Goal: Task Accomplishment & Management: Use online tool/utility

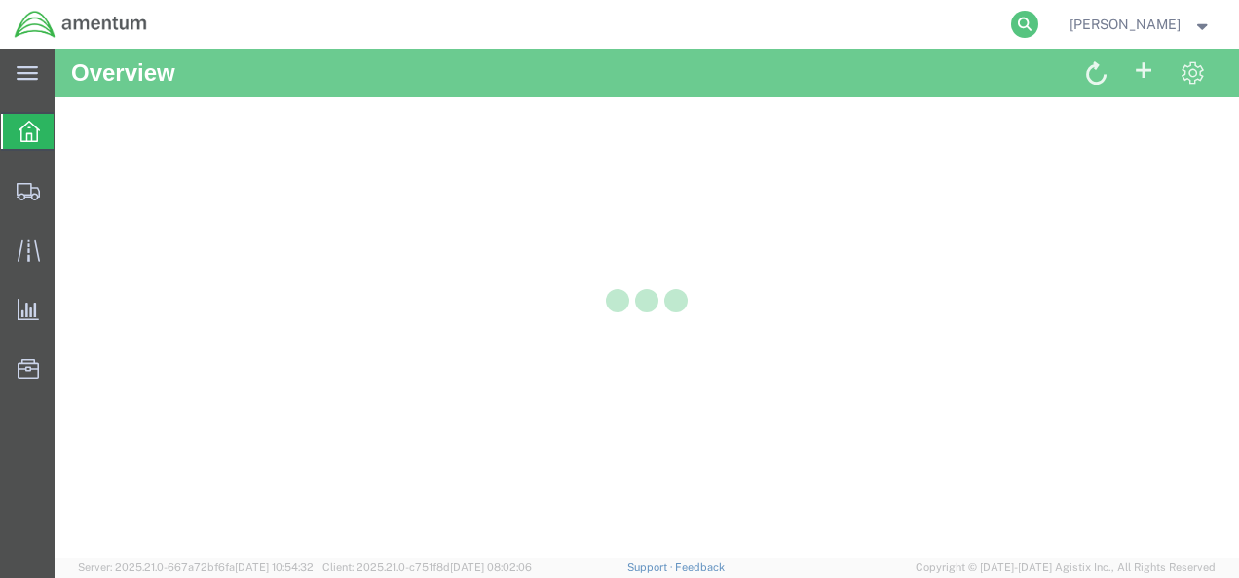
click at [1038, 19] on icon at bounding box center [1024, 24] width 27 height 27
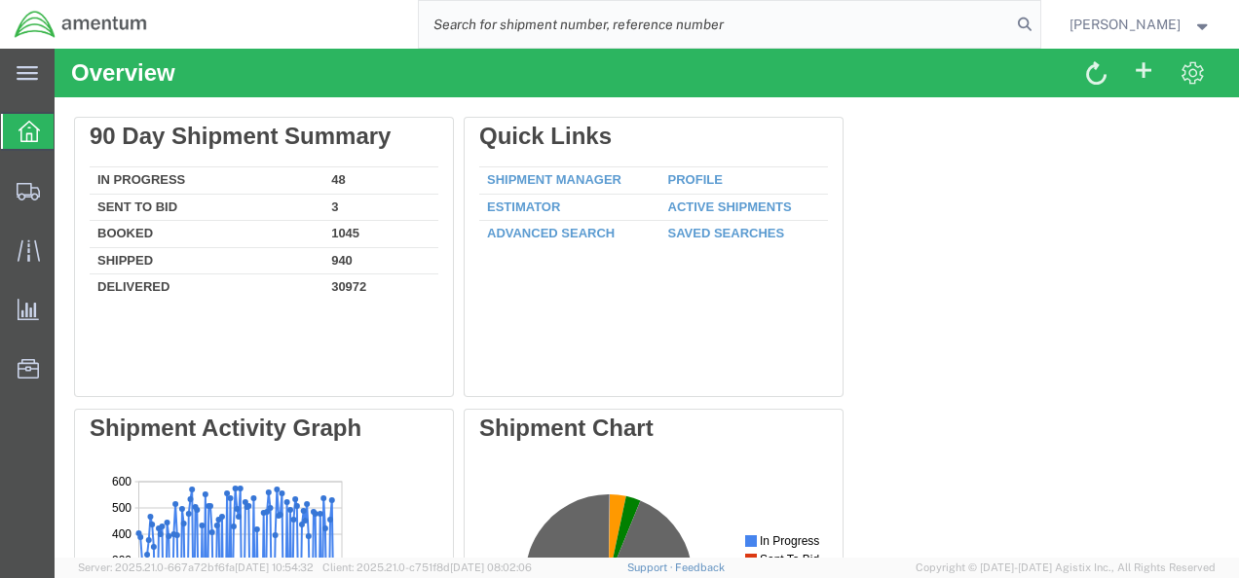
click at [974, 25] on input "search" at bounding box center [715, 24] width 592 height 47
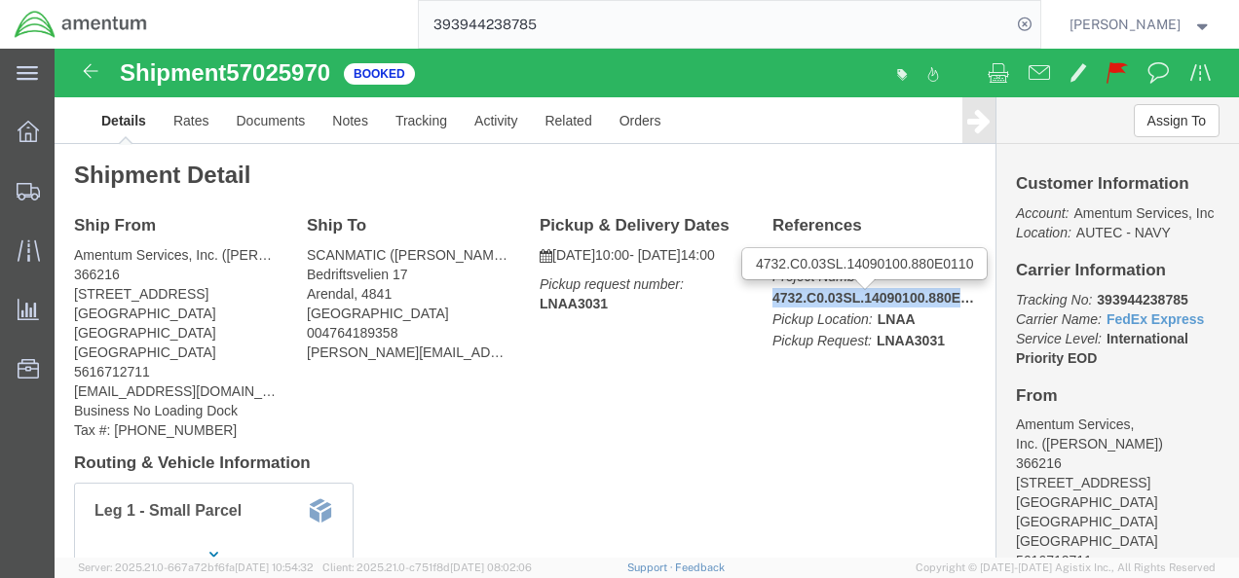
drag, startPoint x: 709, startPoint y: 253, endPoint x: 893, endPoint y: 257, distance: 184.1
click b "4732.C0.03SL.14090100.880E0110"
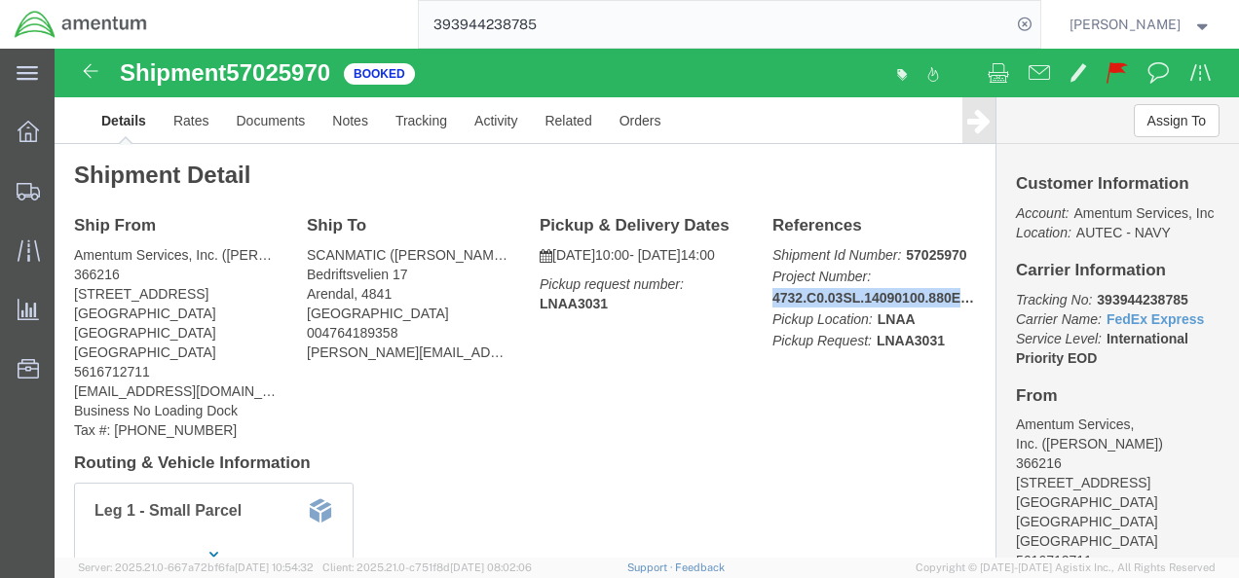
copy b "4732.C0.03SL.14090100.880E"
click h4 "Routing & Vehicle Information"
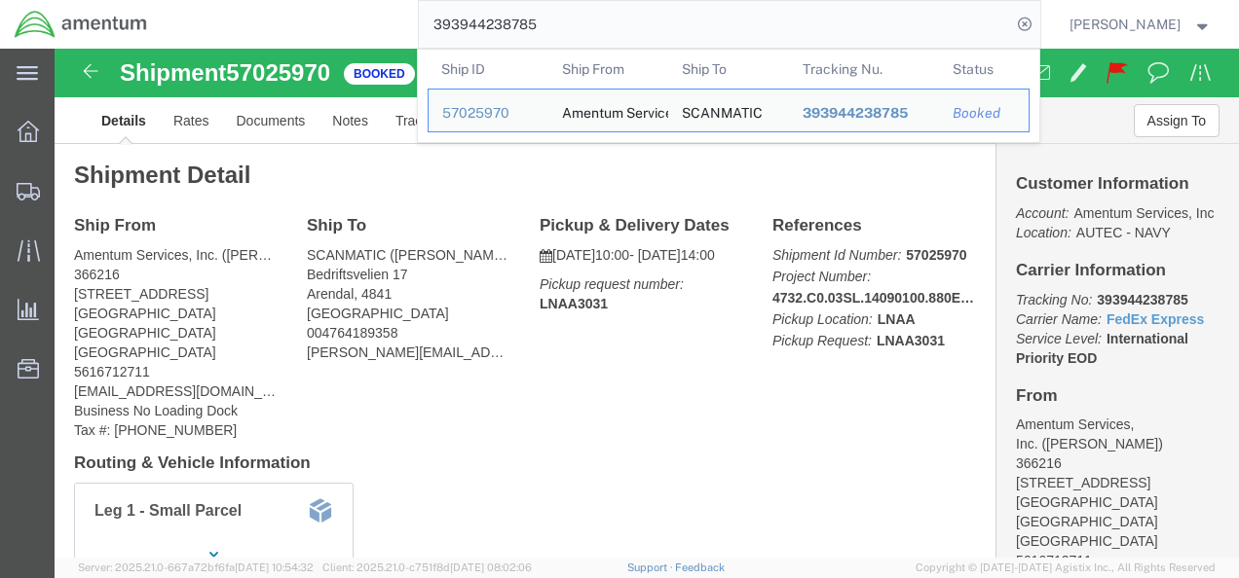
drag, startPoint x: 588, startPoint y: 29, endPoint x: 439, endPoint y: 29, distance: 149.0
click at [439, 29] on div "393944238785 Ship ID Ship From Ship To Tracking Nu. Status Ship ID 57025970 Shi…" at bounding box center [601, 24] width 878 height 49
click at [571, 26] on input "393944238785" at bounding box center [715, 24] width 592 height 47
drag, startPoint x: 578, startPoint y: 20, endPoint x: 423, endPoint y: 23, distance: 155.8
click at [423, 23] on div "393944238785 Ship ID Ship From Ship To Tracking Nu. Status Ship ID 57025970 Shi…" at bounding box center [601, 24] width 878 height 49
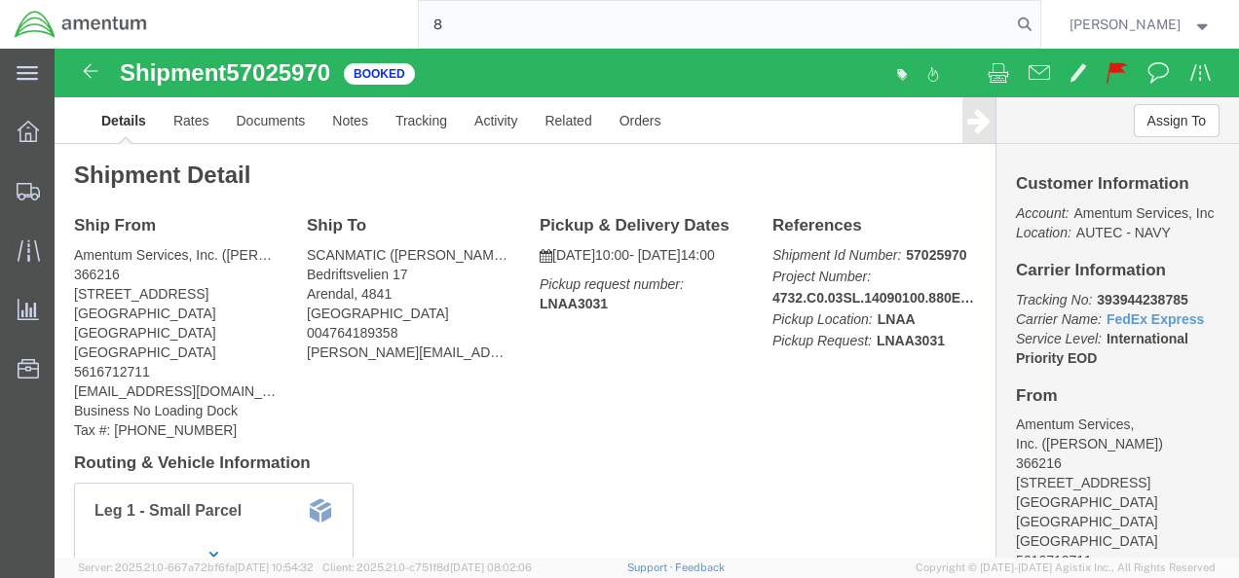
paste input "84669410933"
type input "884669410933"
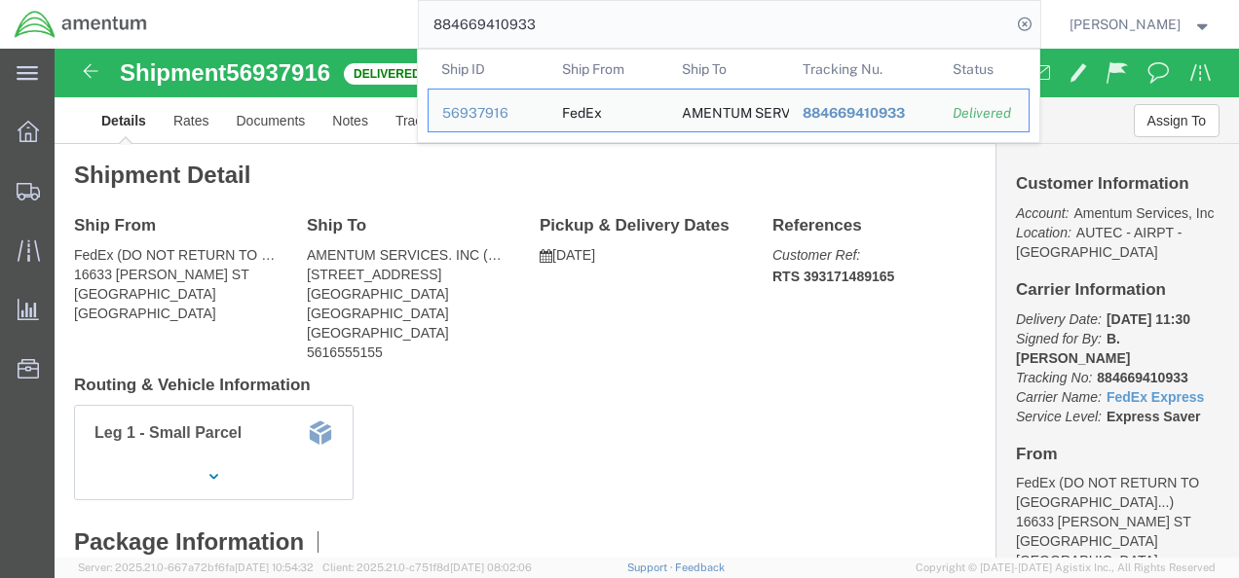
click div "Ship From FedEx (DO NOT RETURN TO [GEOGRAPHIC_DATA]) [STREET_ADDRESS][PERSON_NA…"
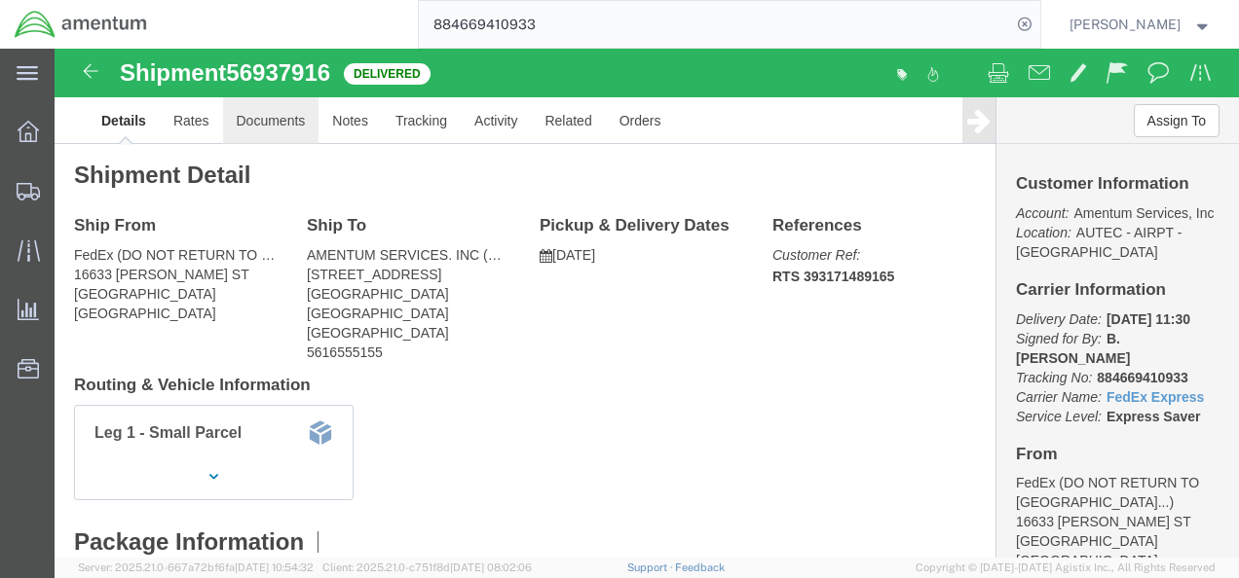
click link "Documents"
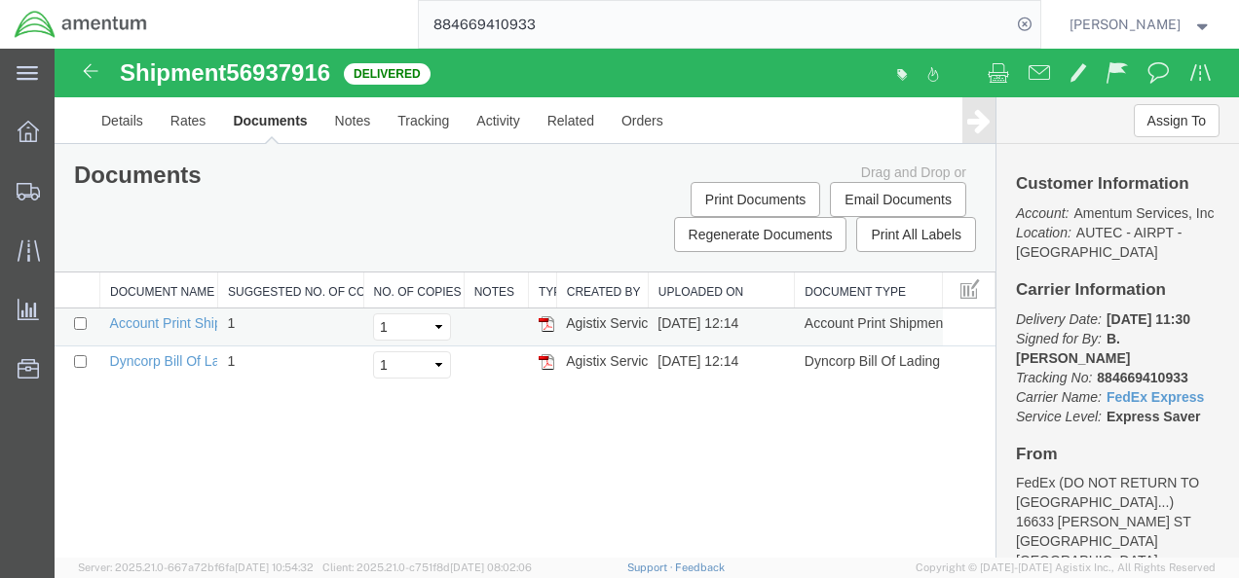
click at [543, 325] on img at bounding box center [546, 324] width 16 height 16
